Goal: Find specific page/section: Find specific page/section

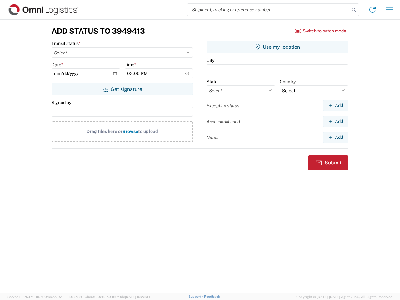
click at [268, 10] on input "search" at bounding box center [268, 10] width 162 height 12
click at [354, 10] on icon at bounding box center [353, 10] width 9 height 9
click at [372, 10] on icon at bounding box center [372, 10] width 10 height 10
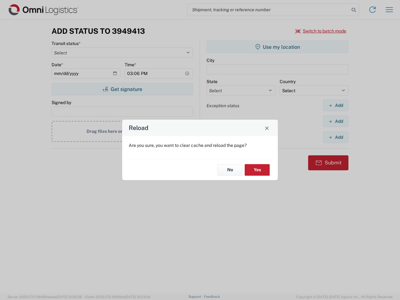
click at [389, 10] on div "Reload Are you sure, you want to clear cache and reload the page? No Yes" at bounding box center [200, 150] width 400 height 300
click at [321, 31] on div "Reload Are you sure, you want to clear cache and reload the page? No Yes" at bounding box center [200, 150] width 400 height 300
click at [122, 89] on div "Reload Are you sure, you want to clear cache and reload the page? No Yes" at bounding box center [200, 150] width 400 height 300
click at [277, 47] on div "Reload Are you sure, you want to clear cache and reload the page? No Yes" at bounding box center [200, 150] width 400 height 300
click at [335, 105] on div "Reload Are you sure, you want to clear cache and reload the page? No Yes" at bounding box center [200, 150] width 400 height 300
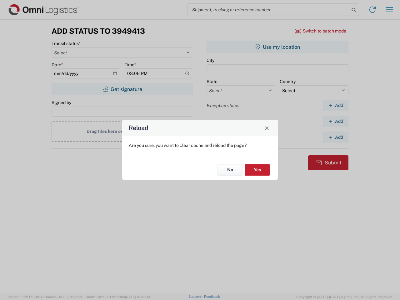
click at [335, 121] on div "Reload Are you sure, you want to clear cache and reload the page? No Yes" at bounding box center [200, 150] width 400 height 300
click at [335, 137] on div "Reload Are you sure, you want to clear cache and reload the page? No Yes" at bounding box center [200, 150] width 400 height 300
